Goal: Navigation & Orientation: Find specific page/section

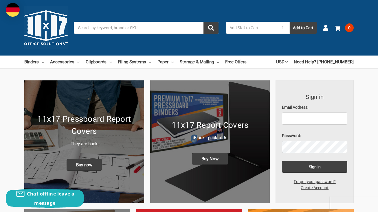
scroll to position [1558, 0]
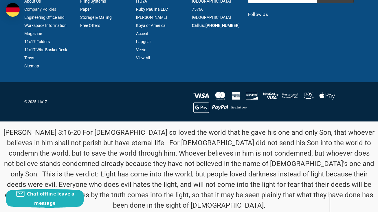
click at [40, 9] on link "Company Policies" at bounding box center [40, 9] width 32 height 5
click at [44, 17] on link "Engineering Office and Workspace Information Magazine" at bounding box center [45, 25] width 42 height 21
